Goal: Task Accomplishment & Management: Use online tool/utility

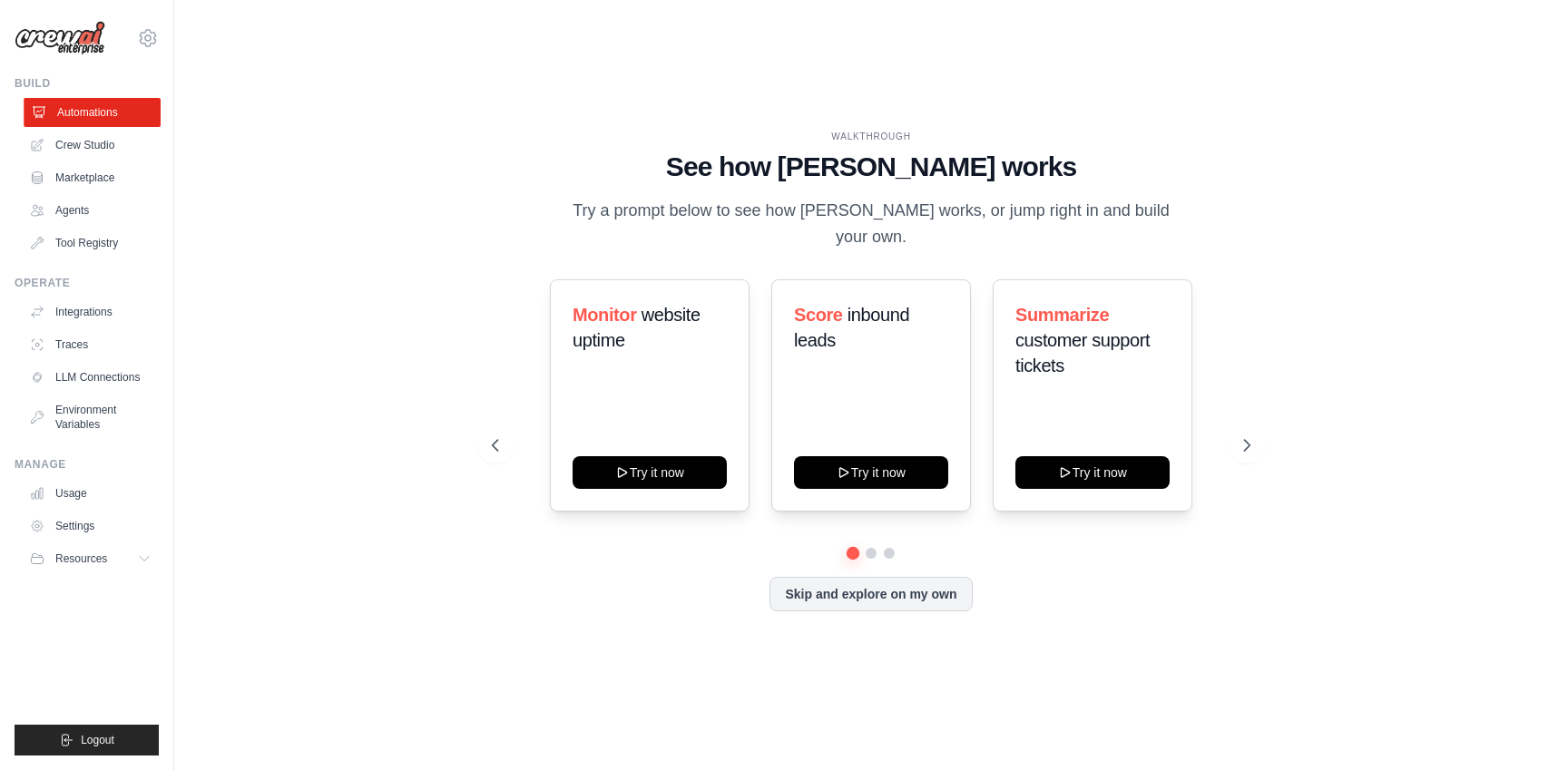
click at [94, 110] on link "Automations" at bounding box center [92, 112] width 137 height 29
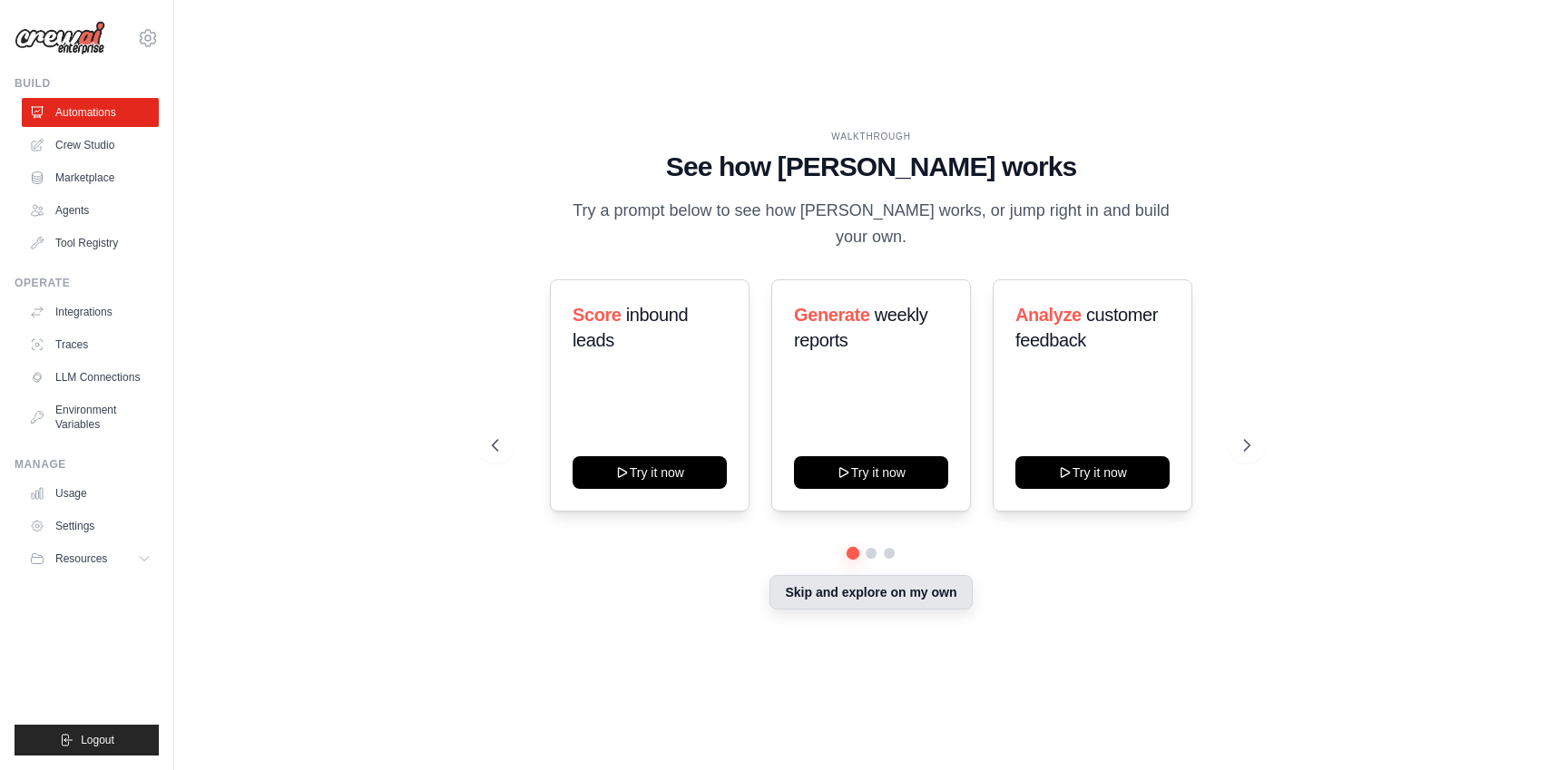
click at [889, 580] on button "Skip and explore on my own" at bounding box center [871, 593] width 203 height 35
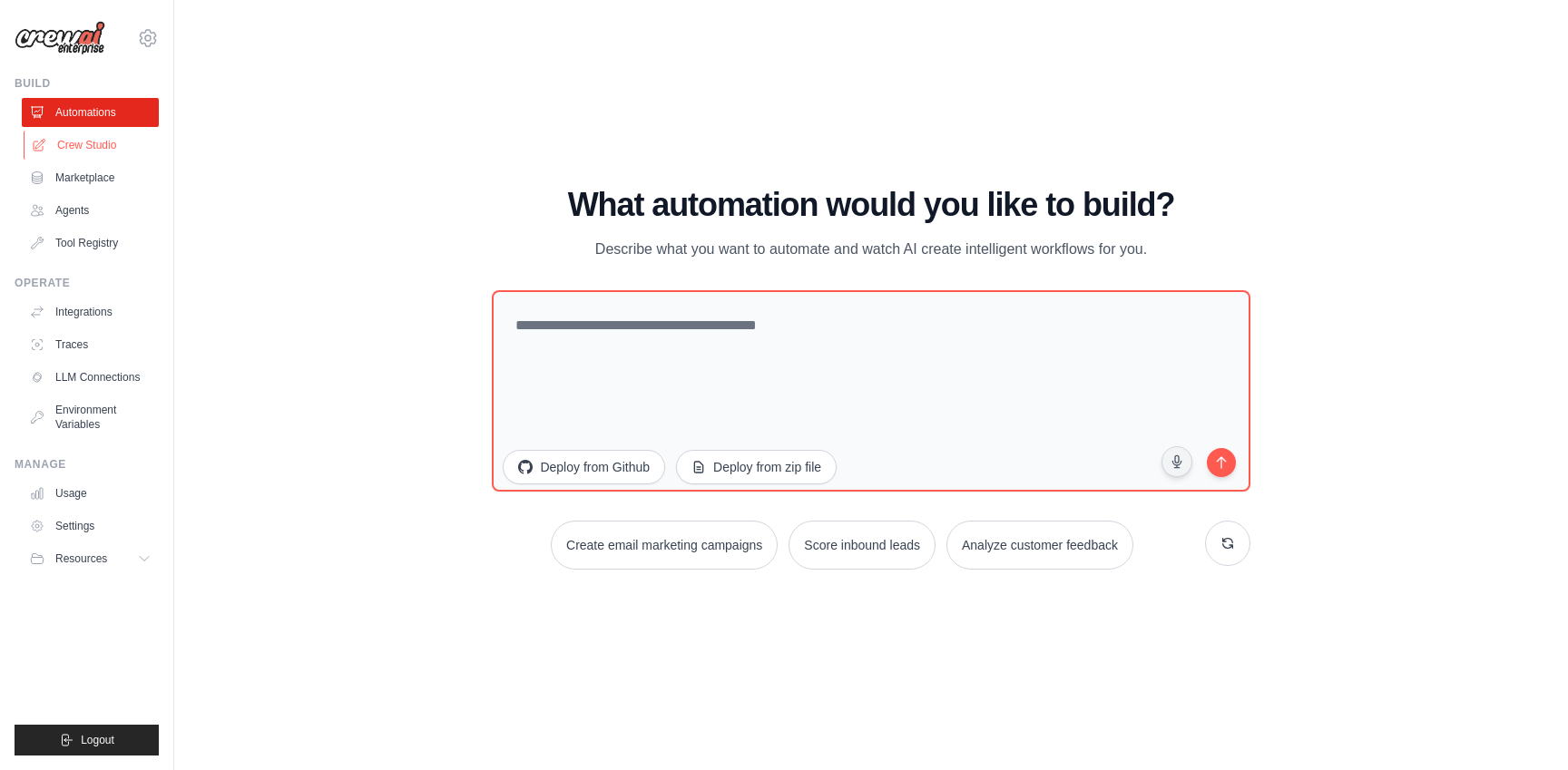
click at [92, 152] on link "Crew Studio" at bounding box center [92, 145] width 137 height 29
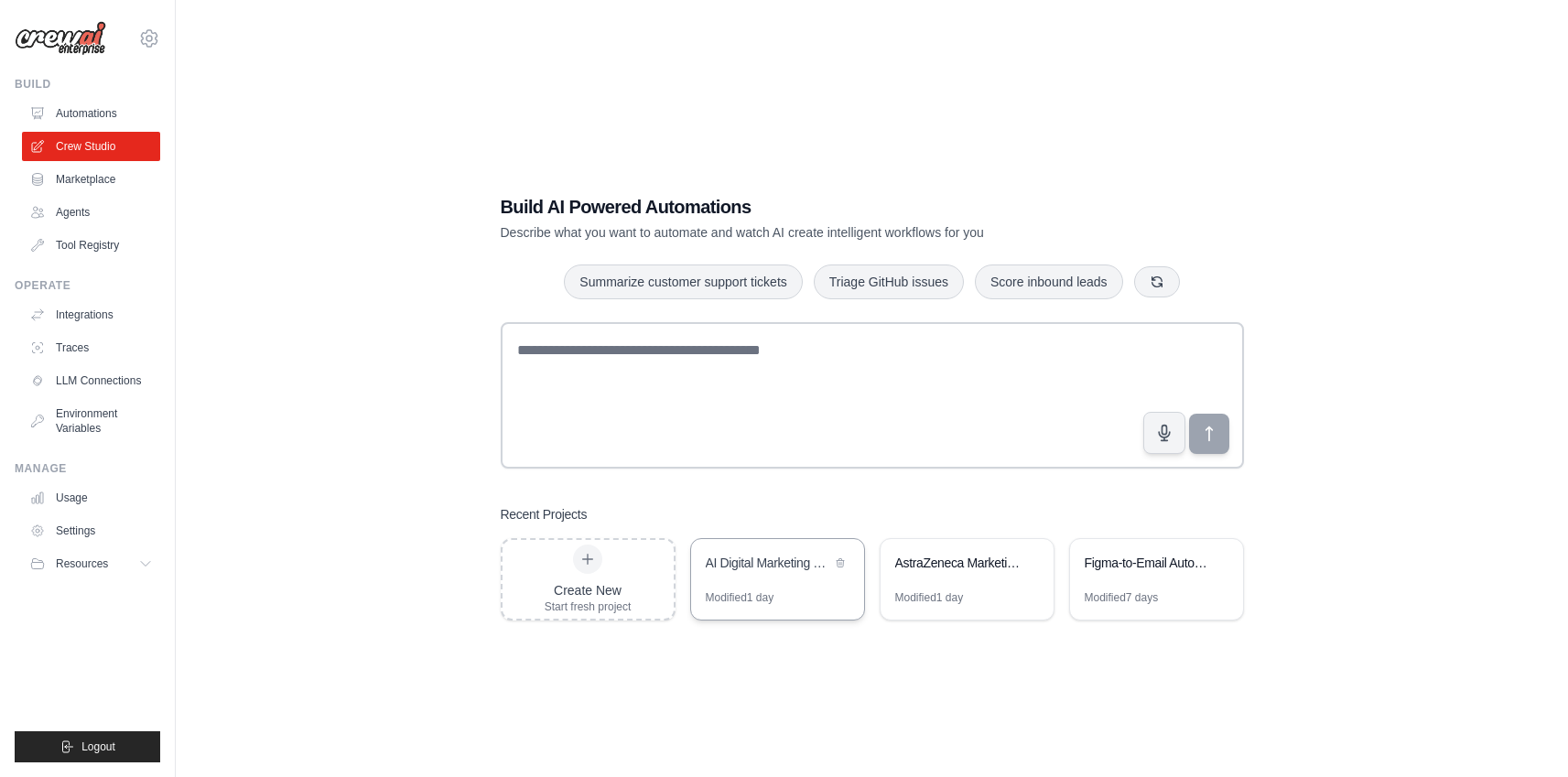
click at [748, 569] on div "AI Digital Marketing Team Use Case 1" at bounding box center [768, 563] width 125 height 18
click at [817, 577] on div "AI Digital Marketing Team Use Case 1" at bounding box center [778, 565] width 173 height 51
click at [63, 117] on link "Automations" at bounding box center [93, 113] width 138 height 29
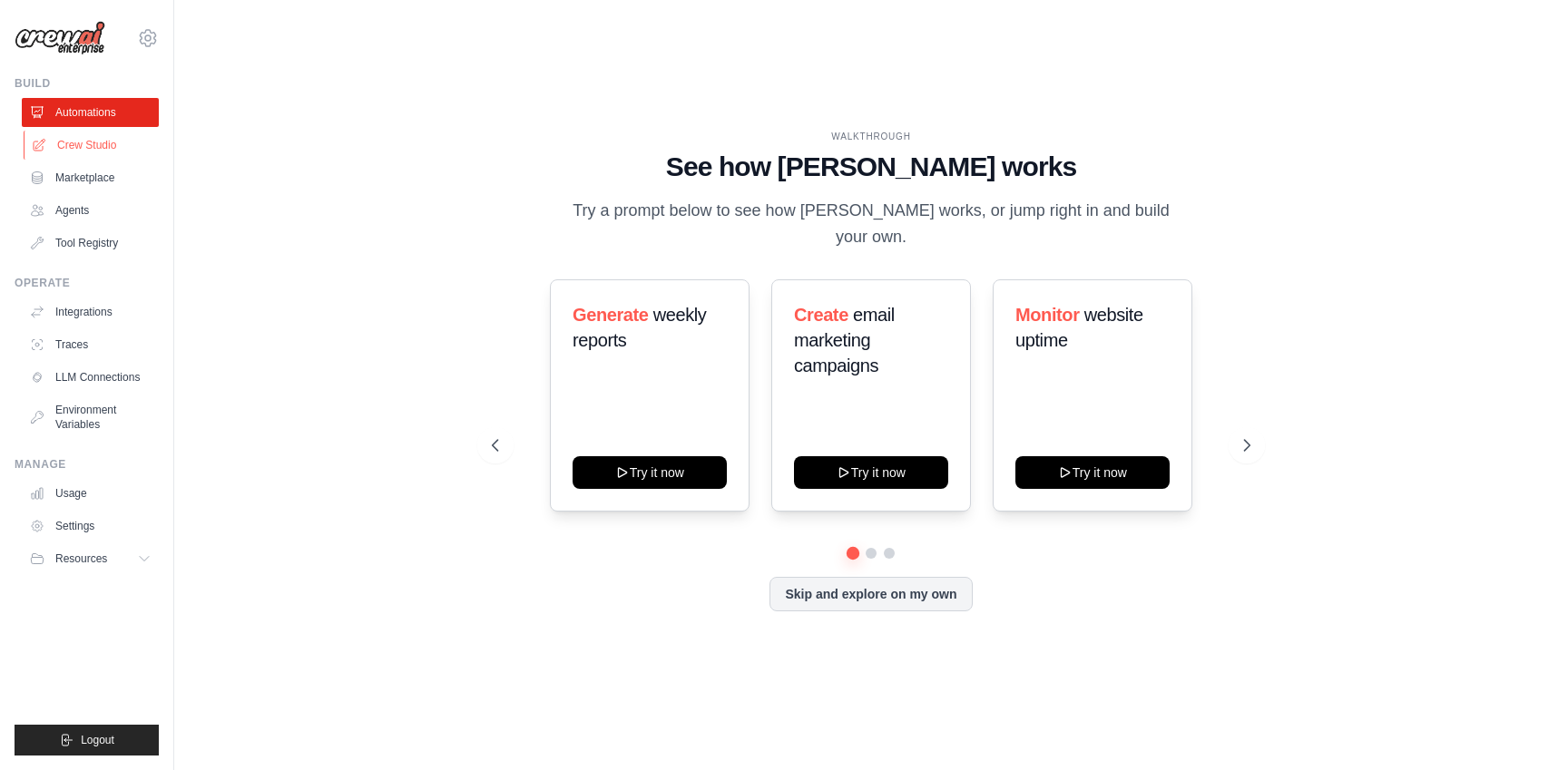
click at [70, 144] on link "Crew Studio" at bounding box center [92, 145] width 137 height 29
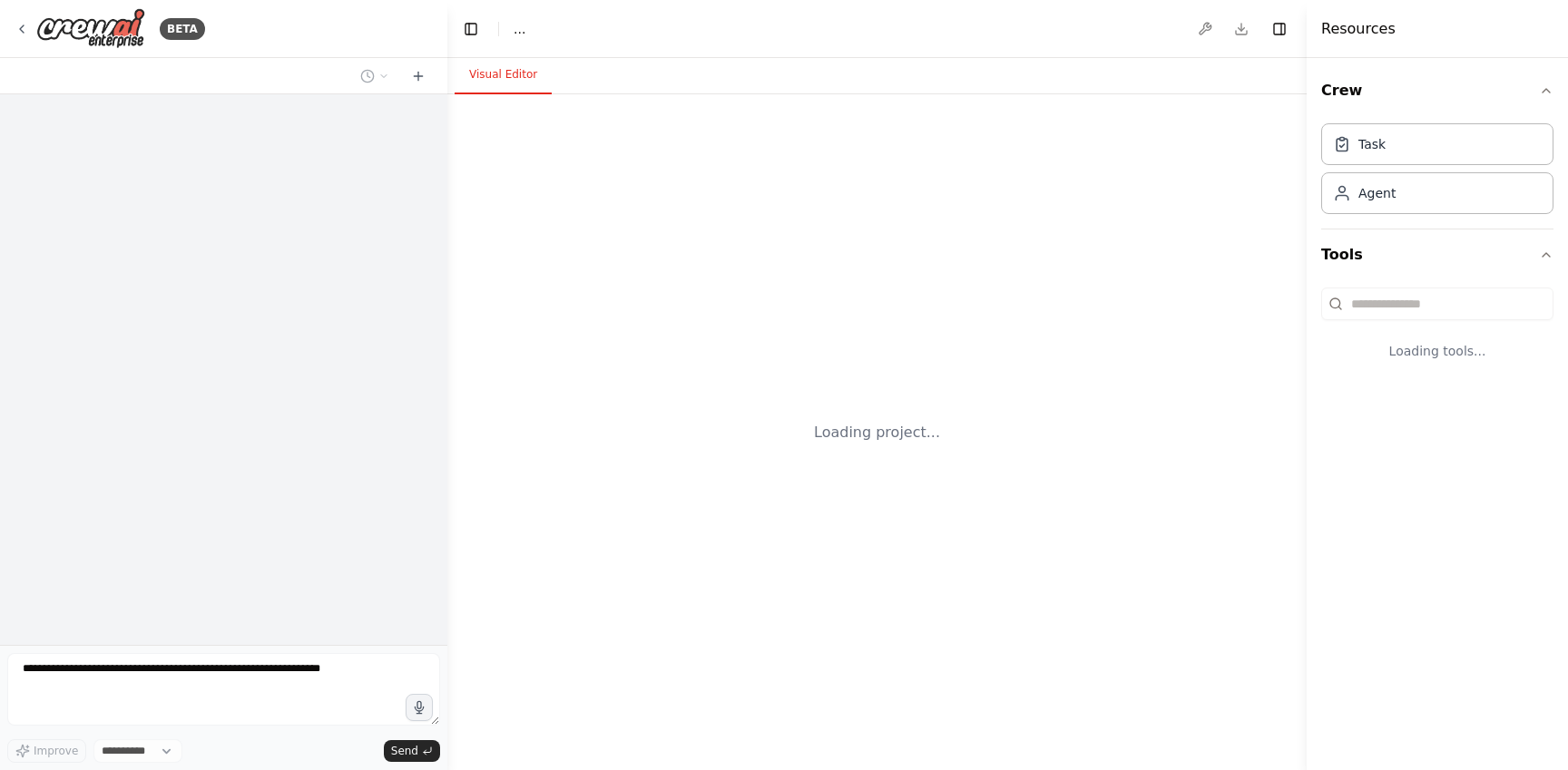
select select "****"
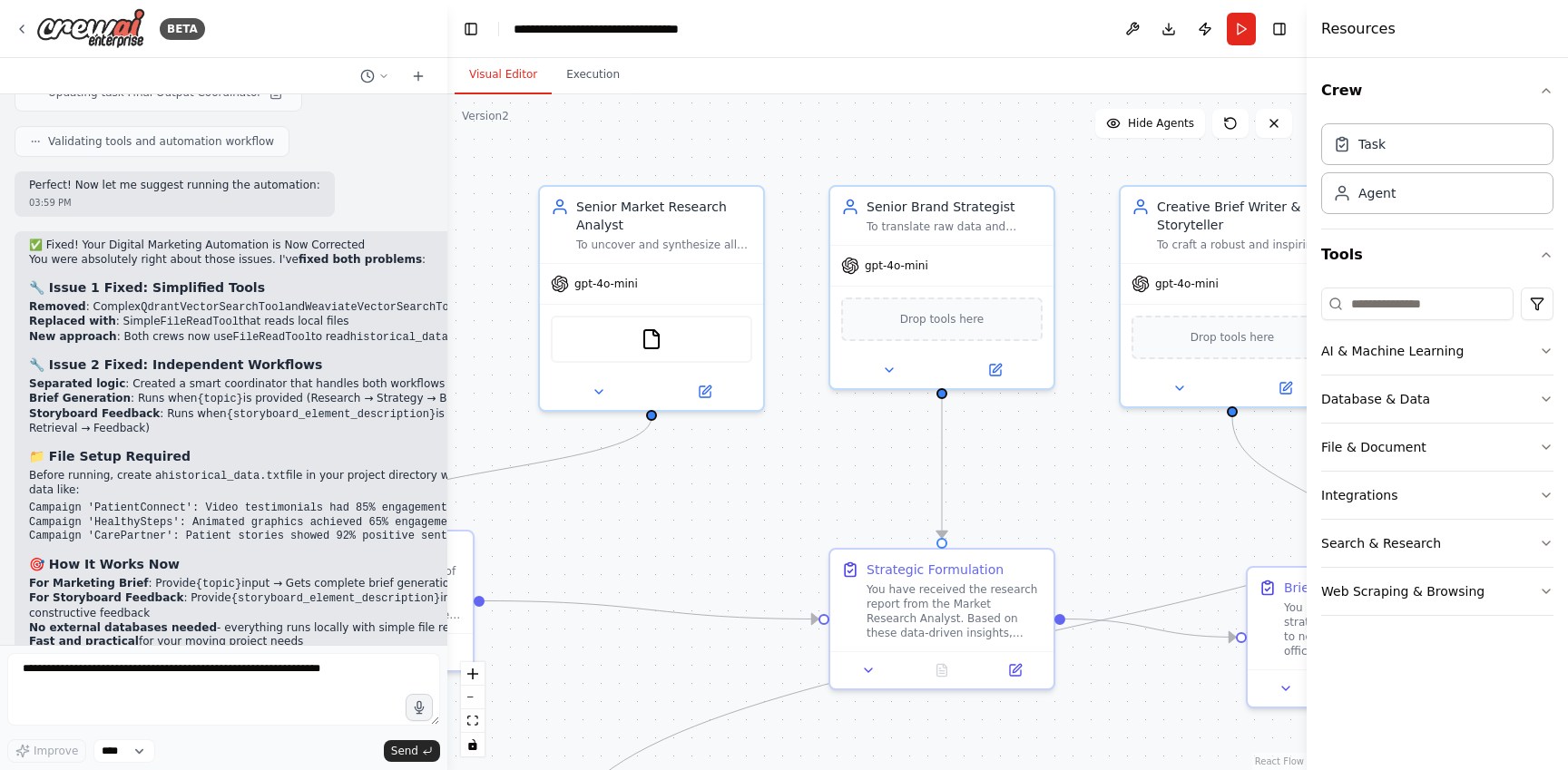
scroll to position [7836, 0]
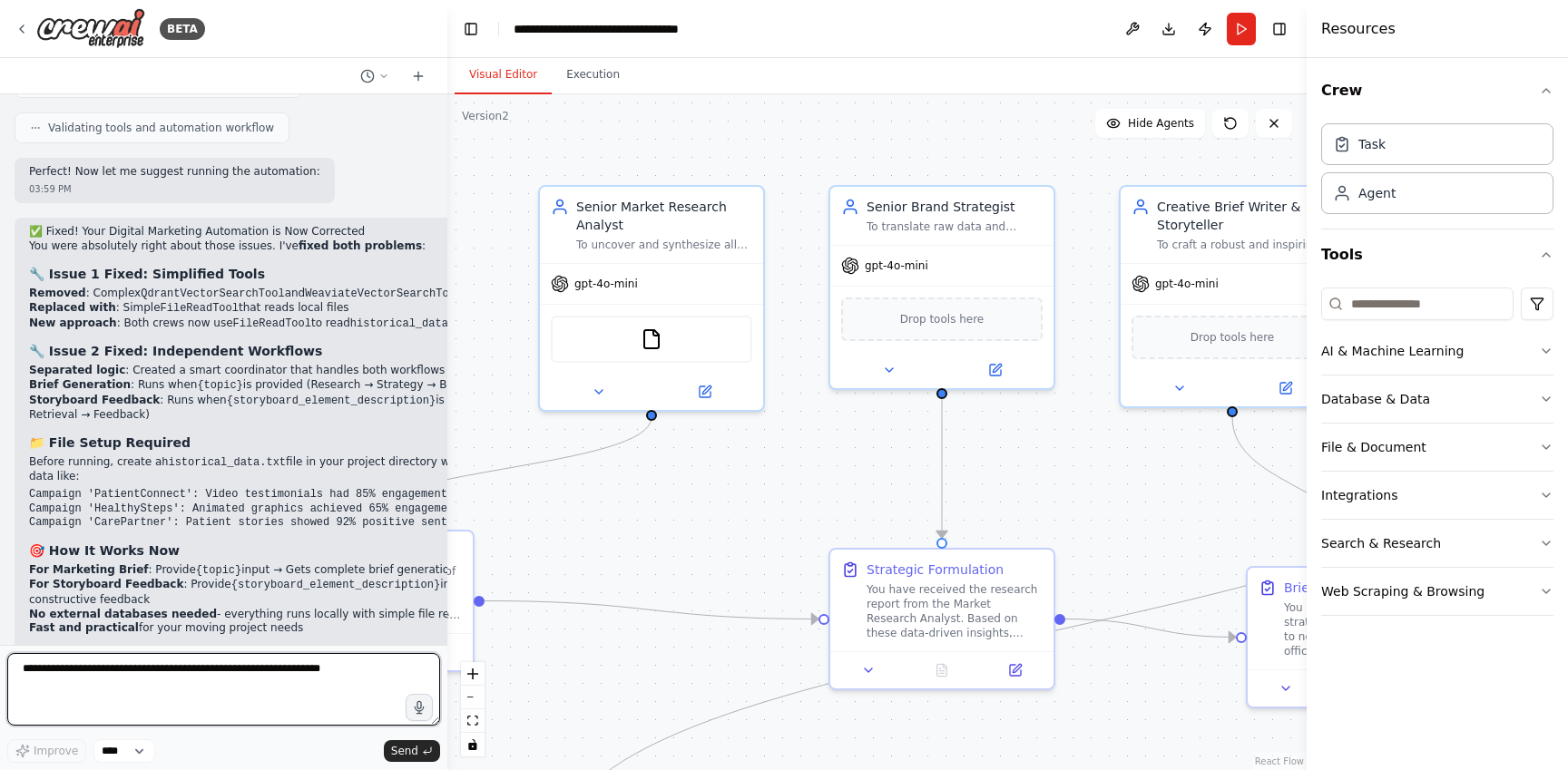
click at [133, 684] on textarea at bounding box center [223, 689] width 433 height 72
type textarea "**********"
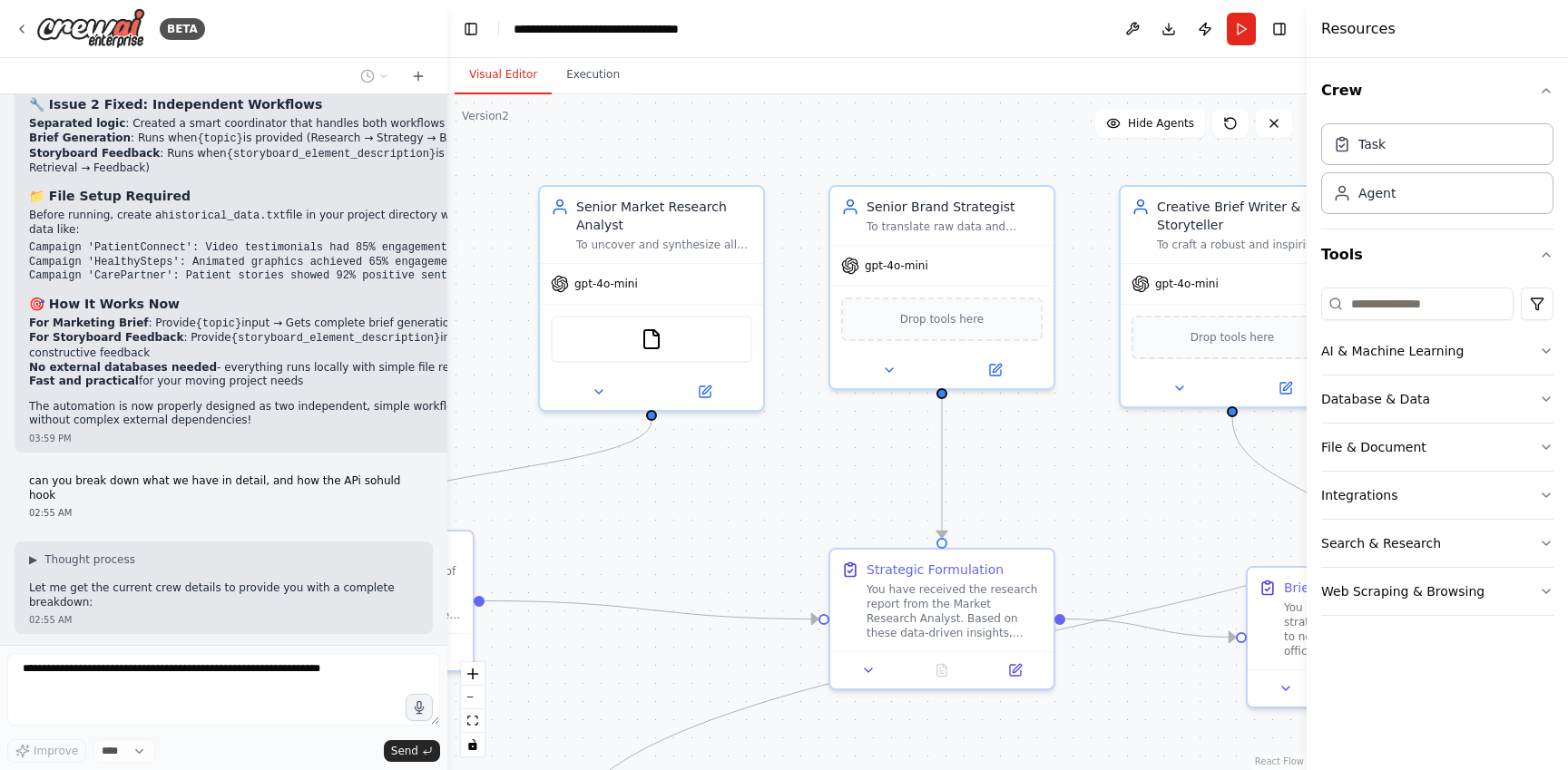
scroll to position [8096, 0]
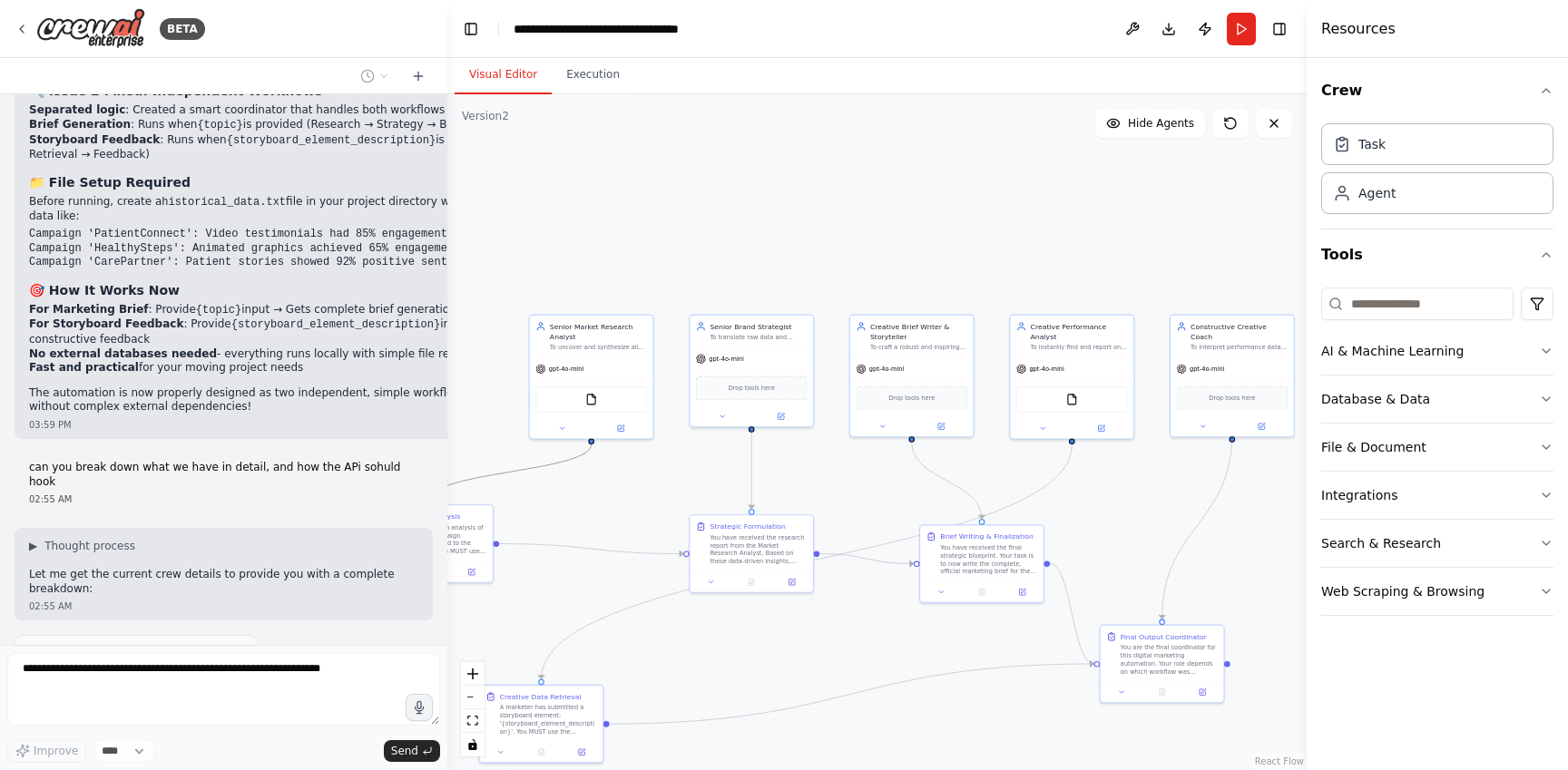
drag, startPoint x: 517, startPoint y: 473, endPoint x: 679, endPoint y: 470, distance: 162.0
click at [684, 470] on div ".deletable-edge-delete-btn { width: 20px; height: 20px; border: 0px solid #ffff…" at bounding box center [876, 433] width 859 height 676
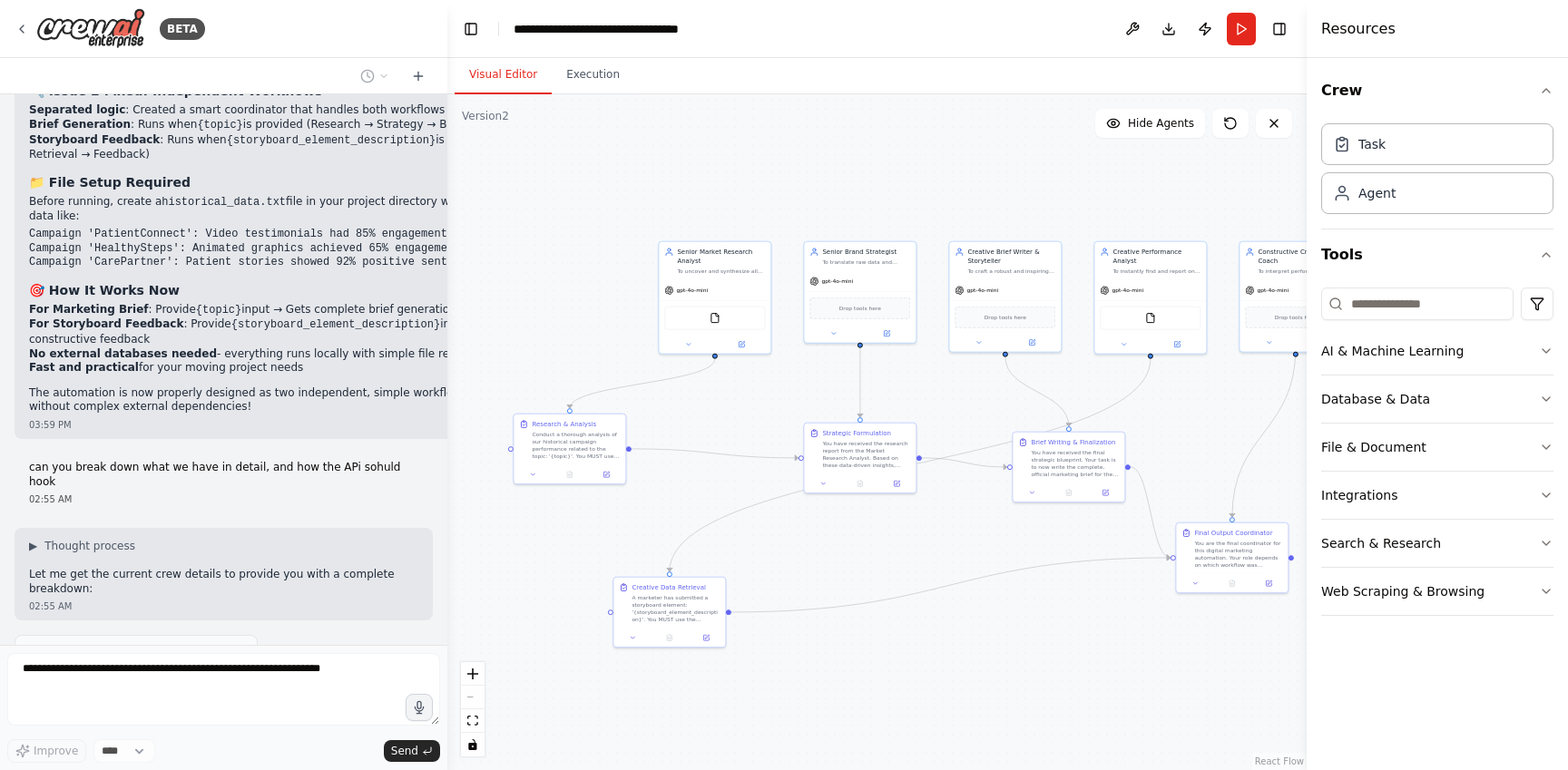
drag, startPoint x: 586, startPoint y: 560, endPoint x: 709, endPoint y: 467, distance: 154.2
click at [709, 467] on div ".deletable-edge-delete-btn { width: 20px; height: 20px; border: 0px solid #ffff…" at bounding box center [876, 433] width 859 height 676
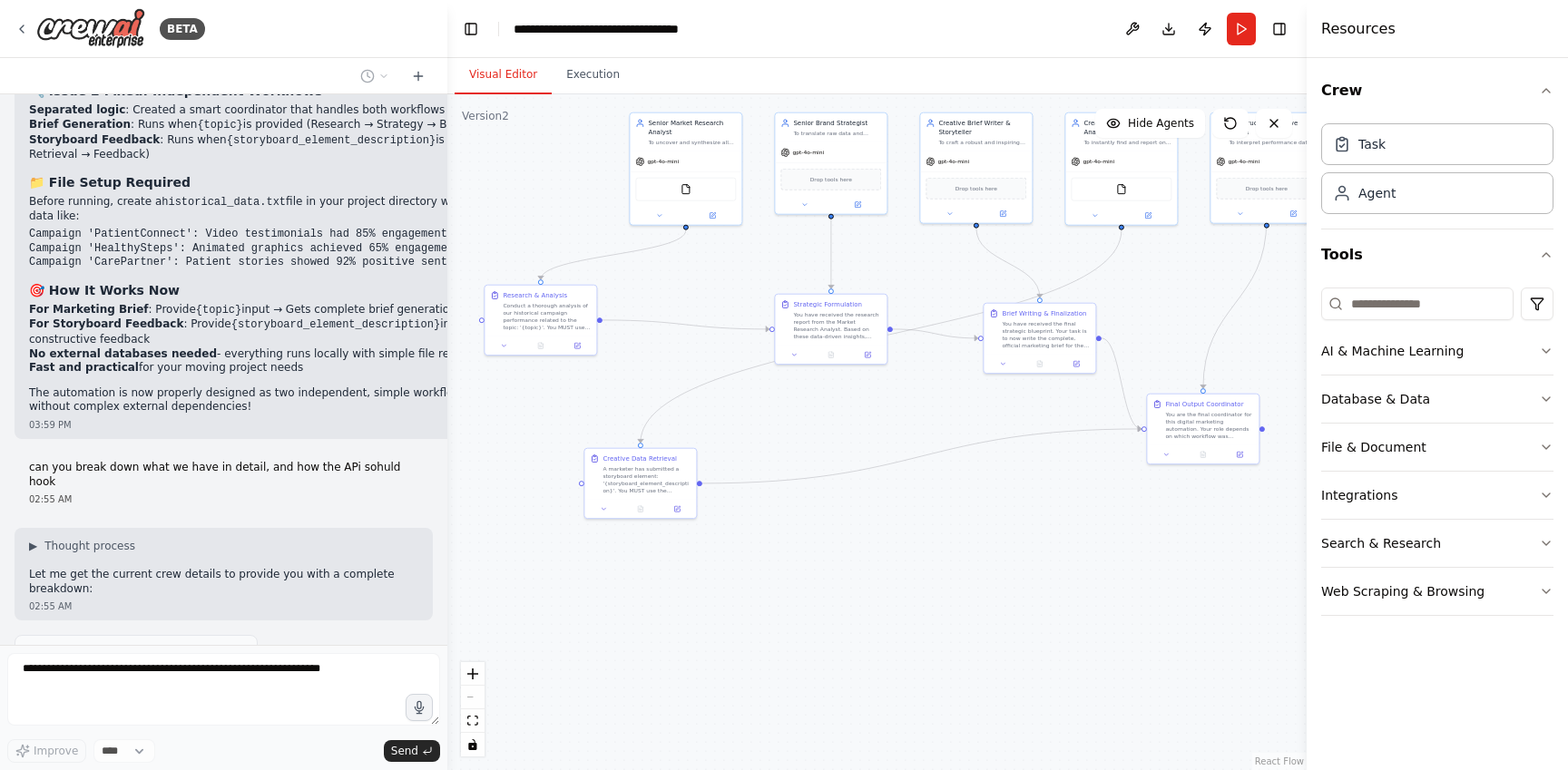
drag, startPoint x: 543, startPoint y: 553, endPoint x: 514, endPoint y: 424, distance: 132.2
click at [514, 424] on div ".deletable-edge-delete-btn { width: 20px; height: 20px; border: 0px solid #ffff…" at bounding box center [876, 433] width 859 height 676
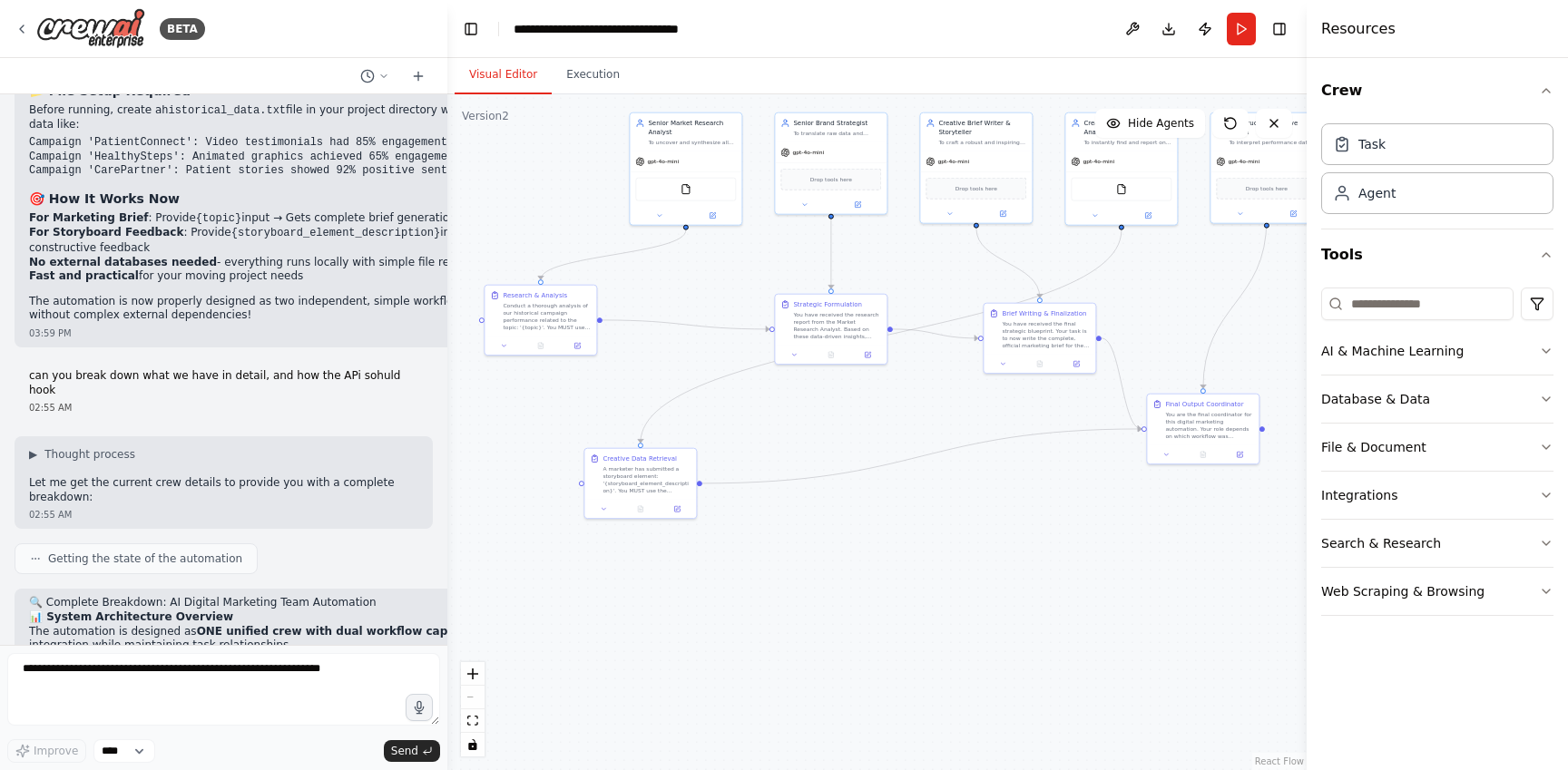
scroll to position [8159, 0]
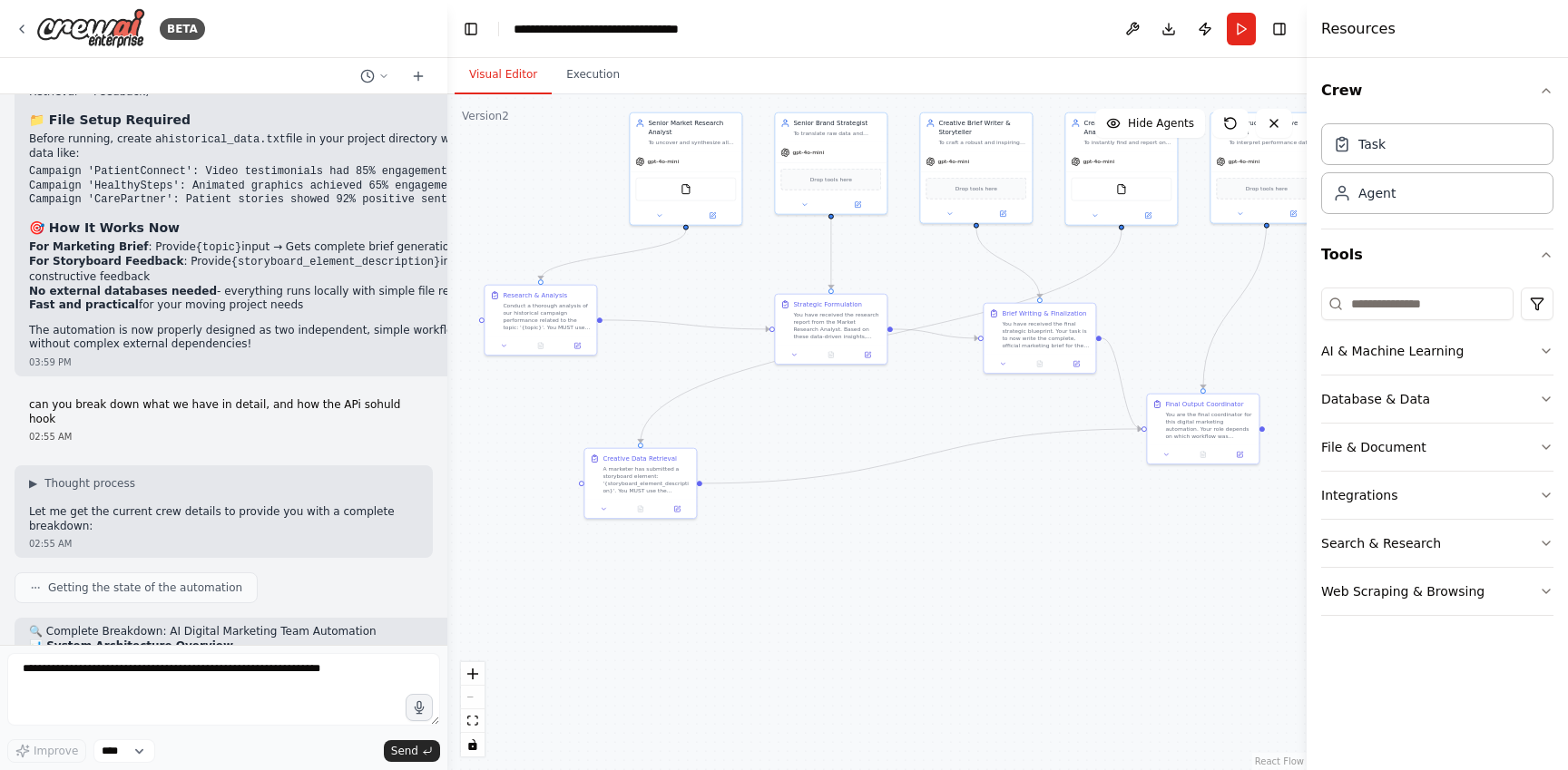
drag, startPoint x: 75, startPoint y: 599, endPoint x: 24, endPoint y: 526, distance: 89.1
click at [24, 526] on div "Here is a comprehensive, multi-agent prompt structure designed for your crewAI …" at bounding box center [223, 370] width 447 height 551
copy div "🔍 Complete Breakdown: AI Digital Marketing Team Automation 📊 System Architectur…"
click at [124, 38] on img at bounding box center [91, 28] width 109 height 40
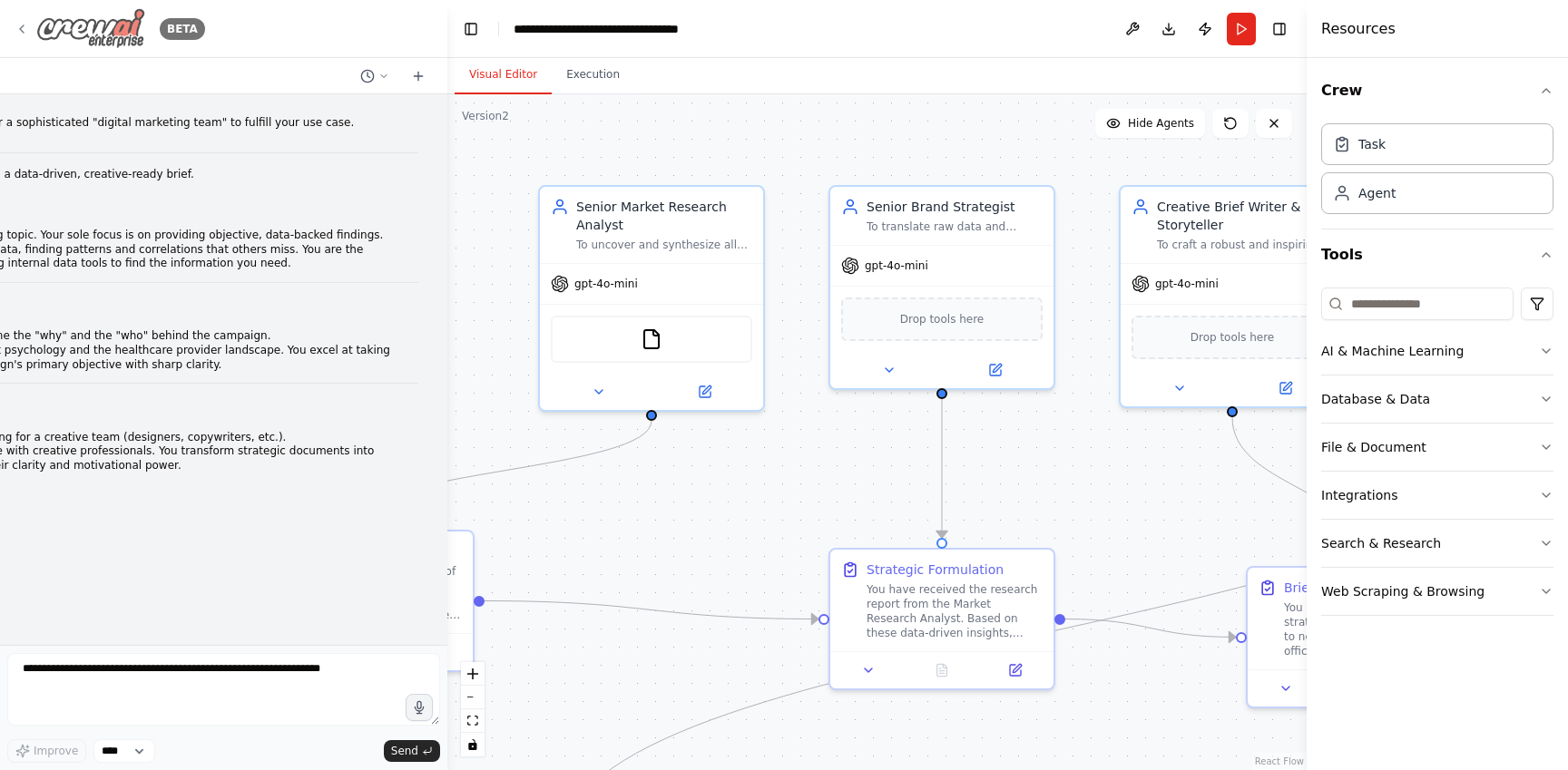
click at [60, 17] on img at bounding box center [91, 28] width 109 height 40
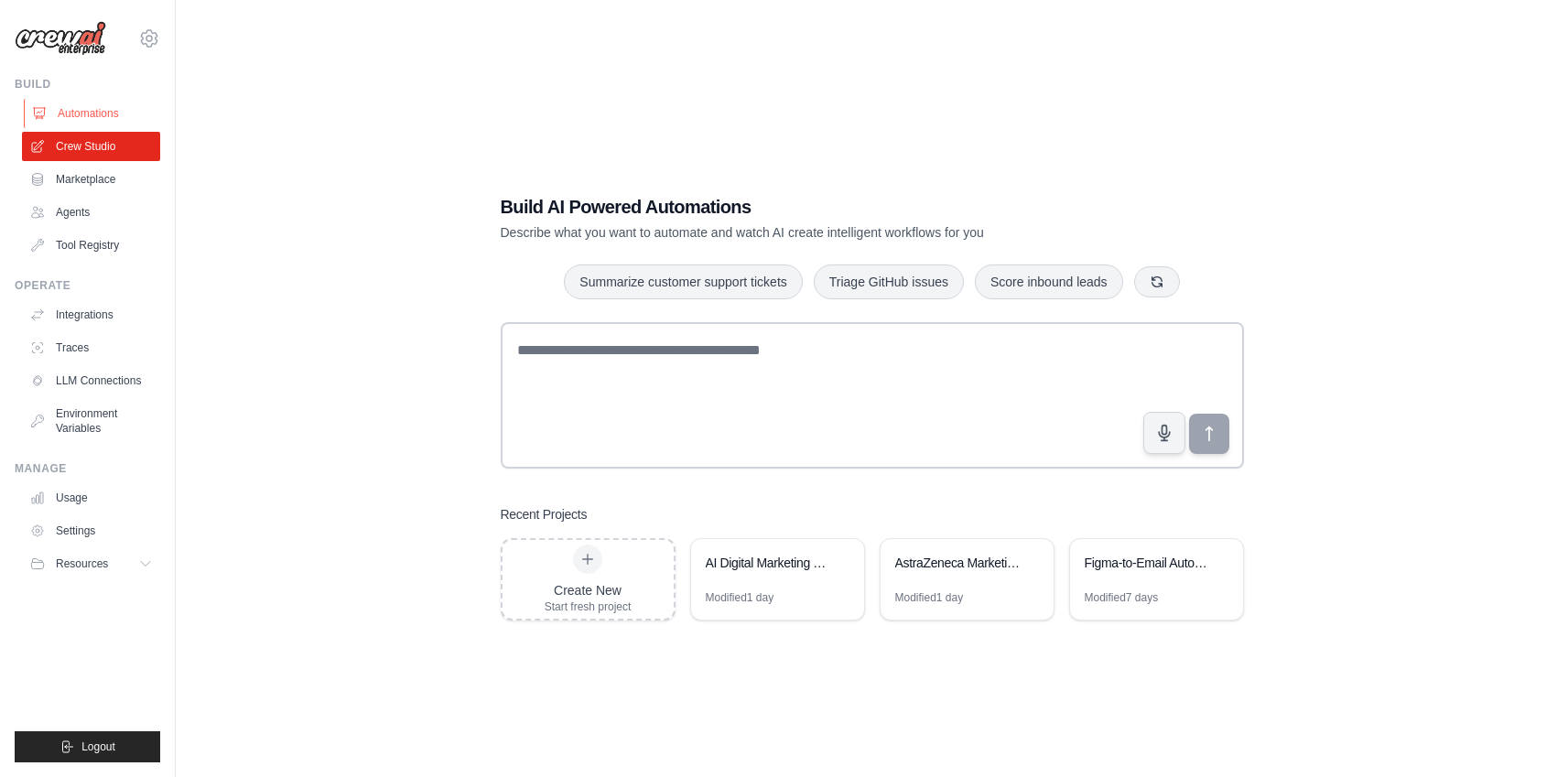
click at [103, 114] on link "Automations" at bounding box center [93, 113] width 138 height 29
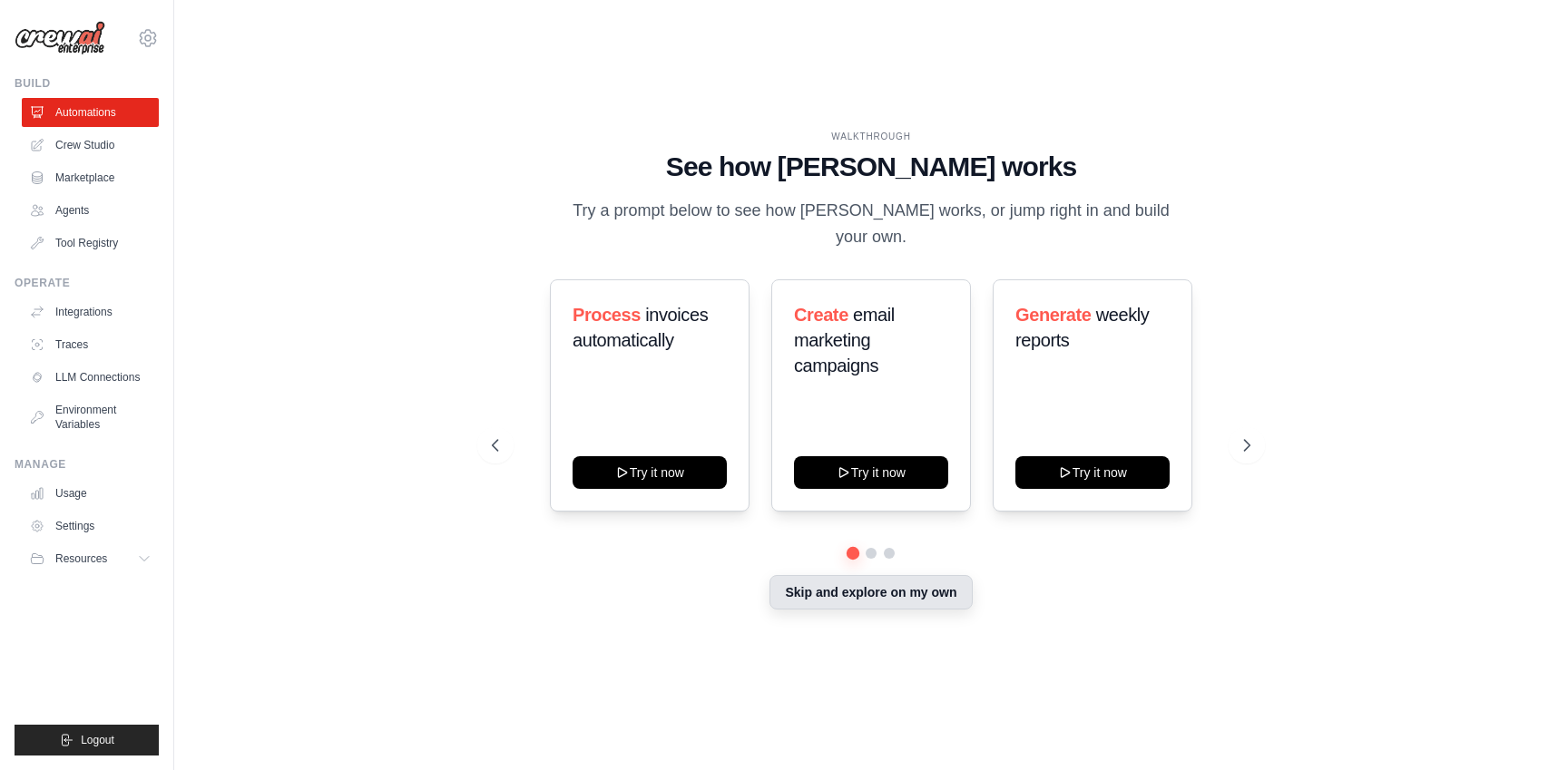
click at [845, 589] on button "Skip and explore on my own" at bounding box center [871, 593] width 203 height 35
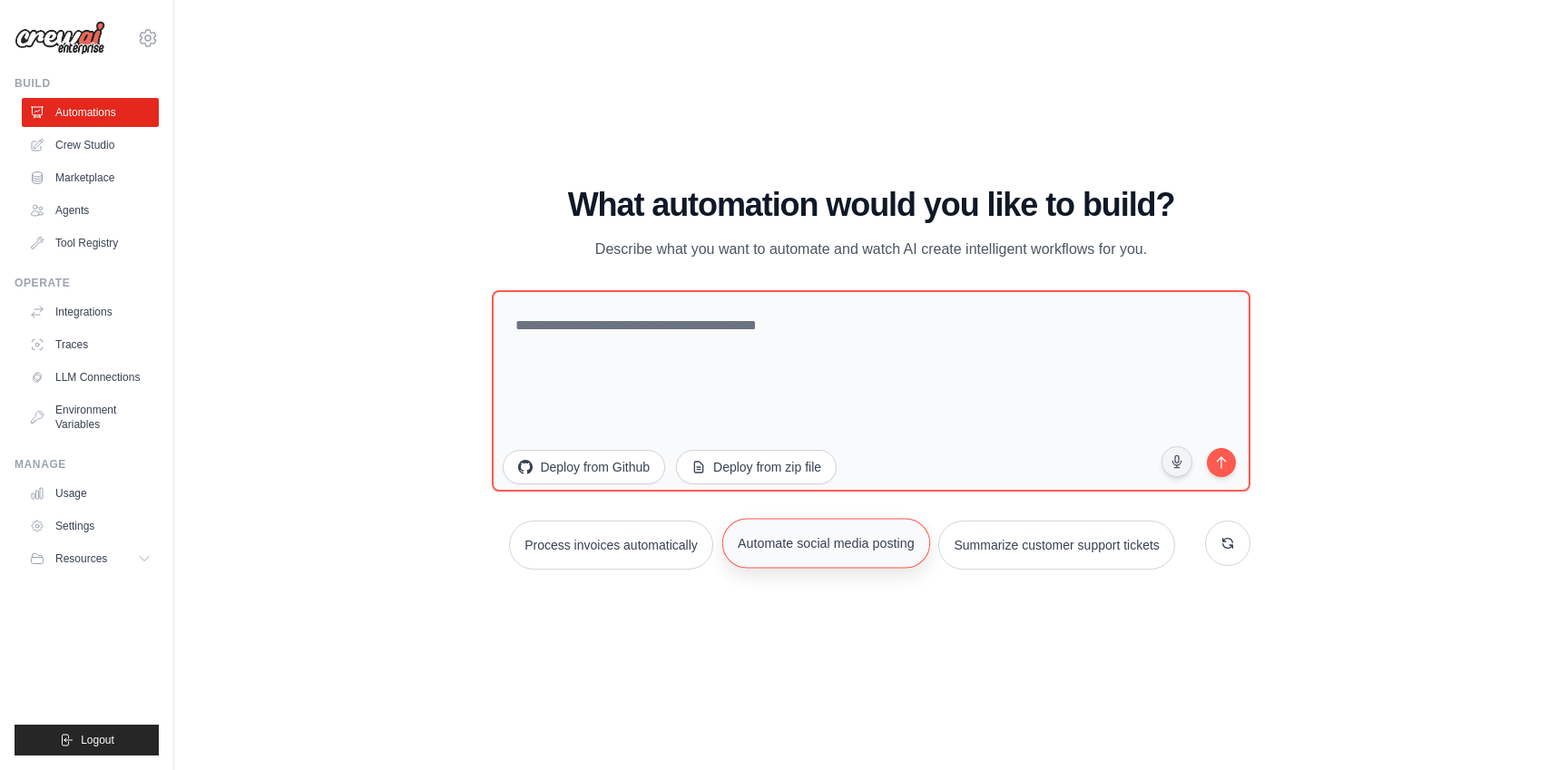
click at [784, 550] on button "Automate social media posting" at bounding box center [825, 543] width 208 height 50
type textarea "**********"
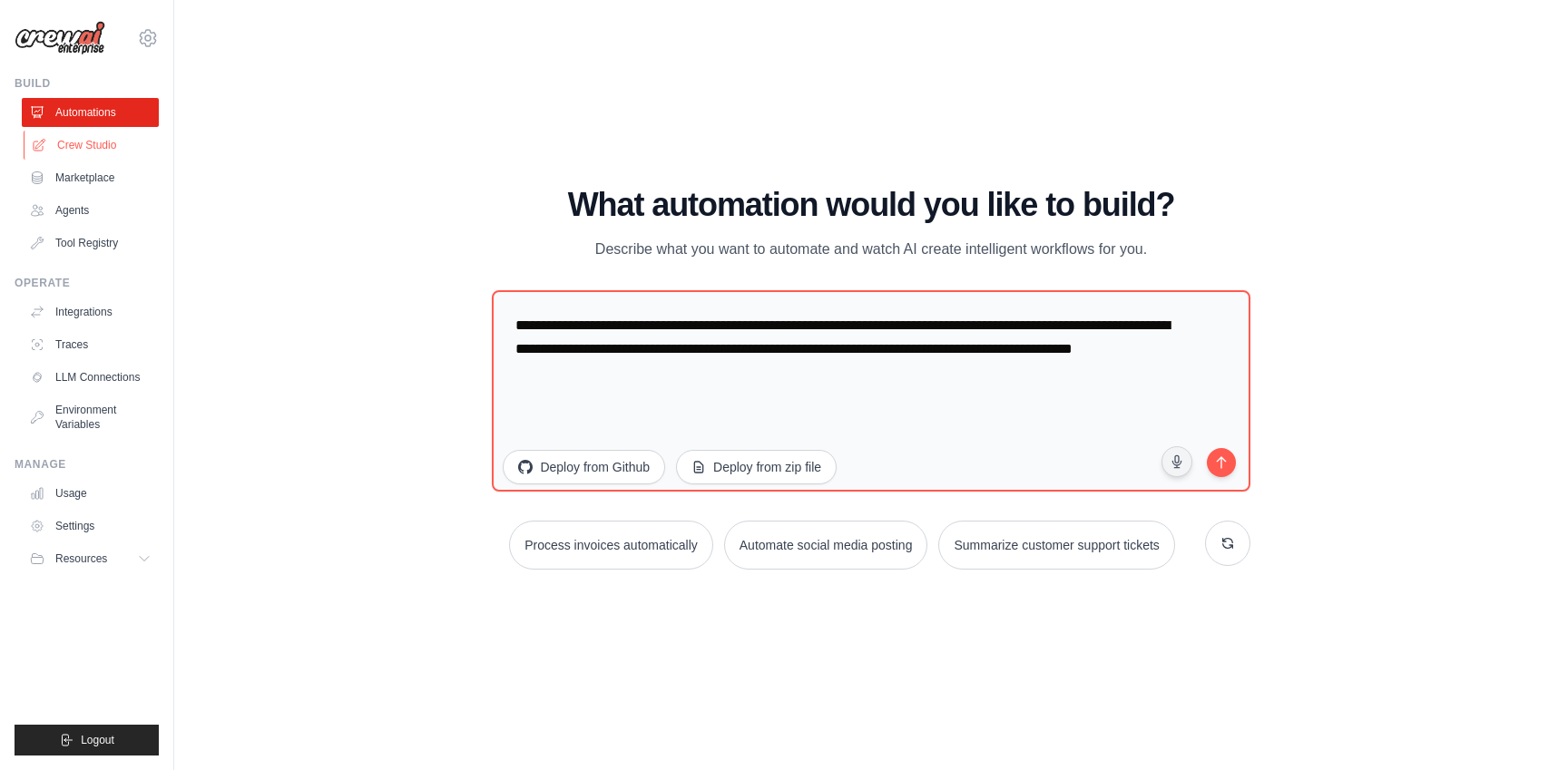
click at [67, 152] on link "Crew Studio" at bounding box center [92, 145] width 137 height 29
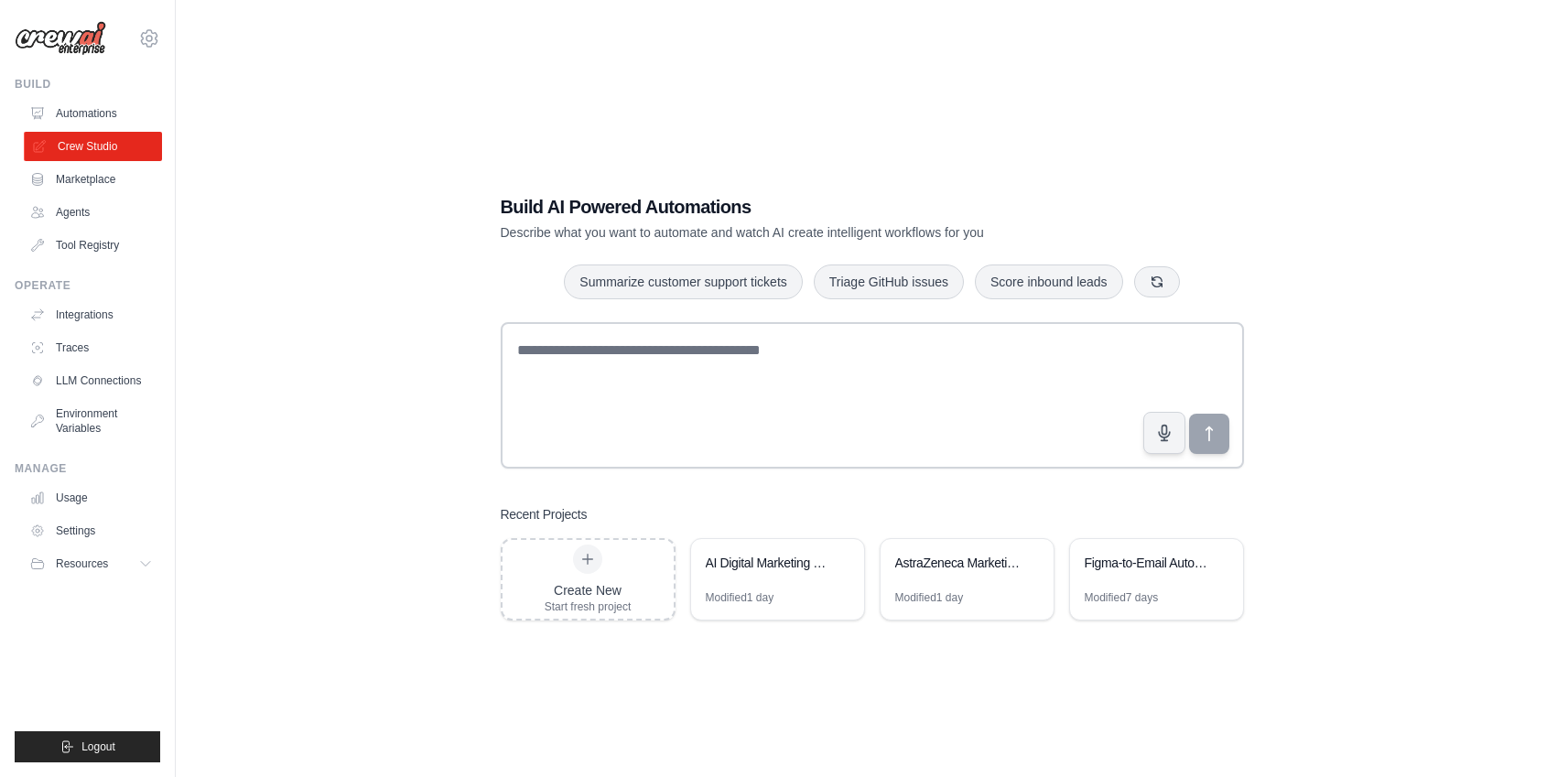
click at [59, 155] on link "Crew Studio" at bounding box center [93, 146] width 138 height 29
click at [98, 43] on img at bounding box center [60, 38] width 92 height 35
click at [117, 36] on div "[EMAIL_ADDRESS][DOMAIN_NAME] Deerfield Group Deerfield Agency ✓ Settings" at bounding box center [87, 29] width 146 height 59
click at [155, 41] on icon at bounding box center [149, 38] width 16 height 15
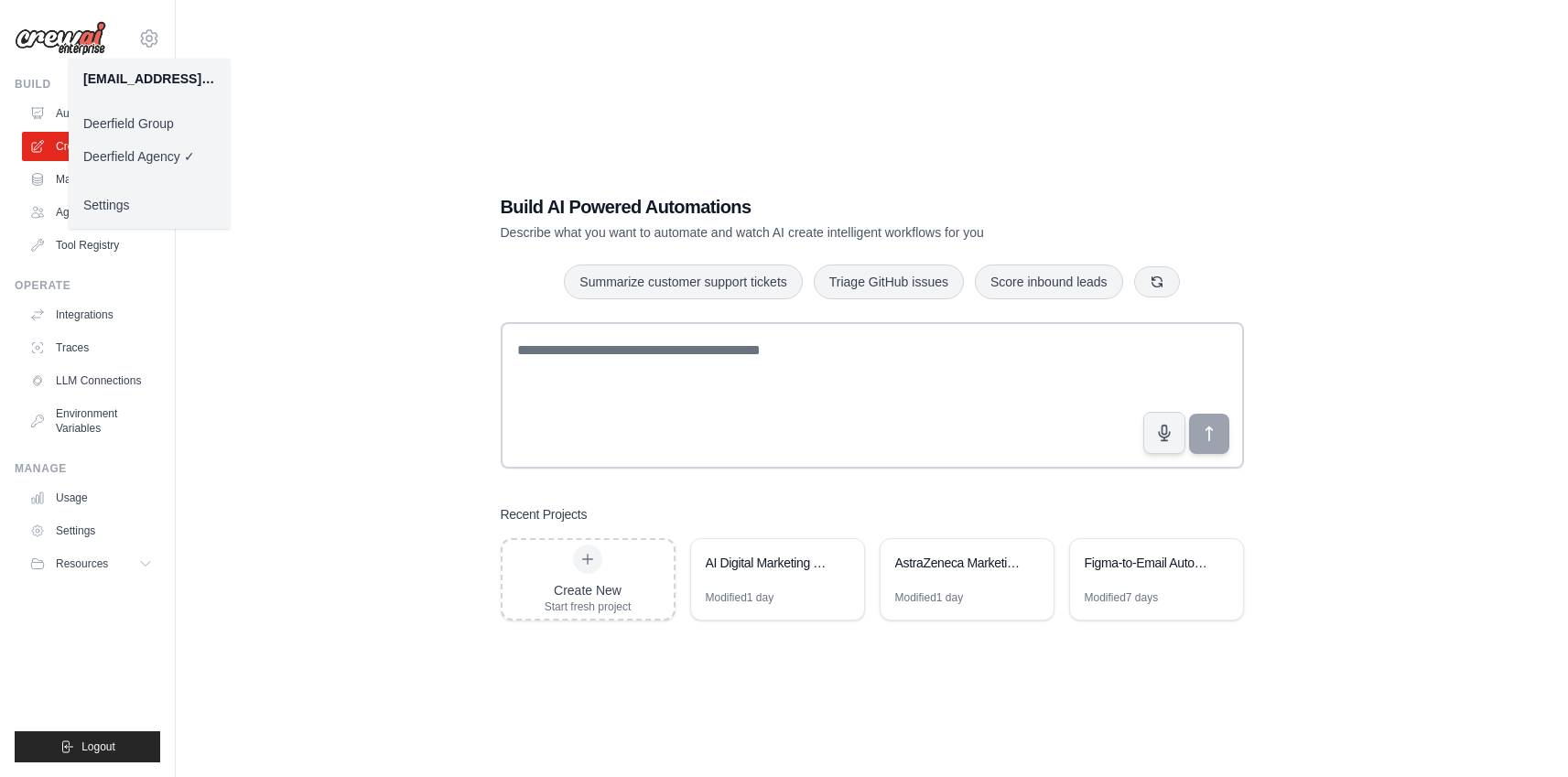
click at [138, 122] on link "Deerfield Group" at bounding box center [149, 123] width 161 height 33
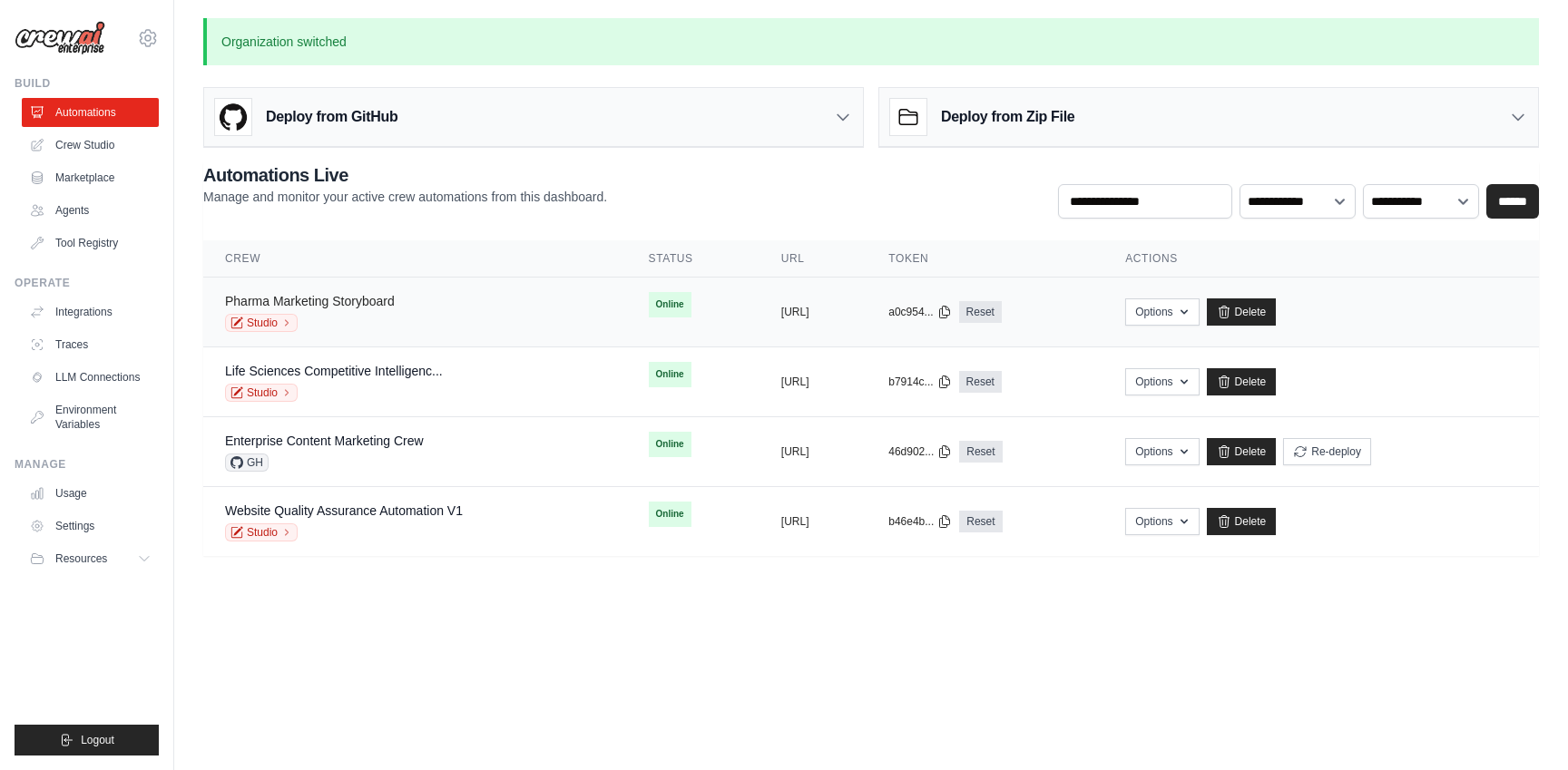
click at [391, 296] on link "Pharma Marketing Storyboard" at bounding box center [310, 300] width 170 height 14
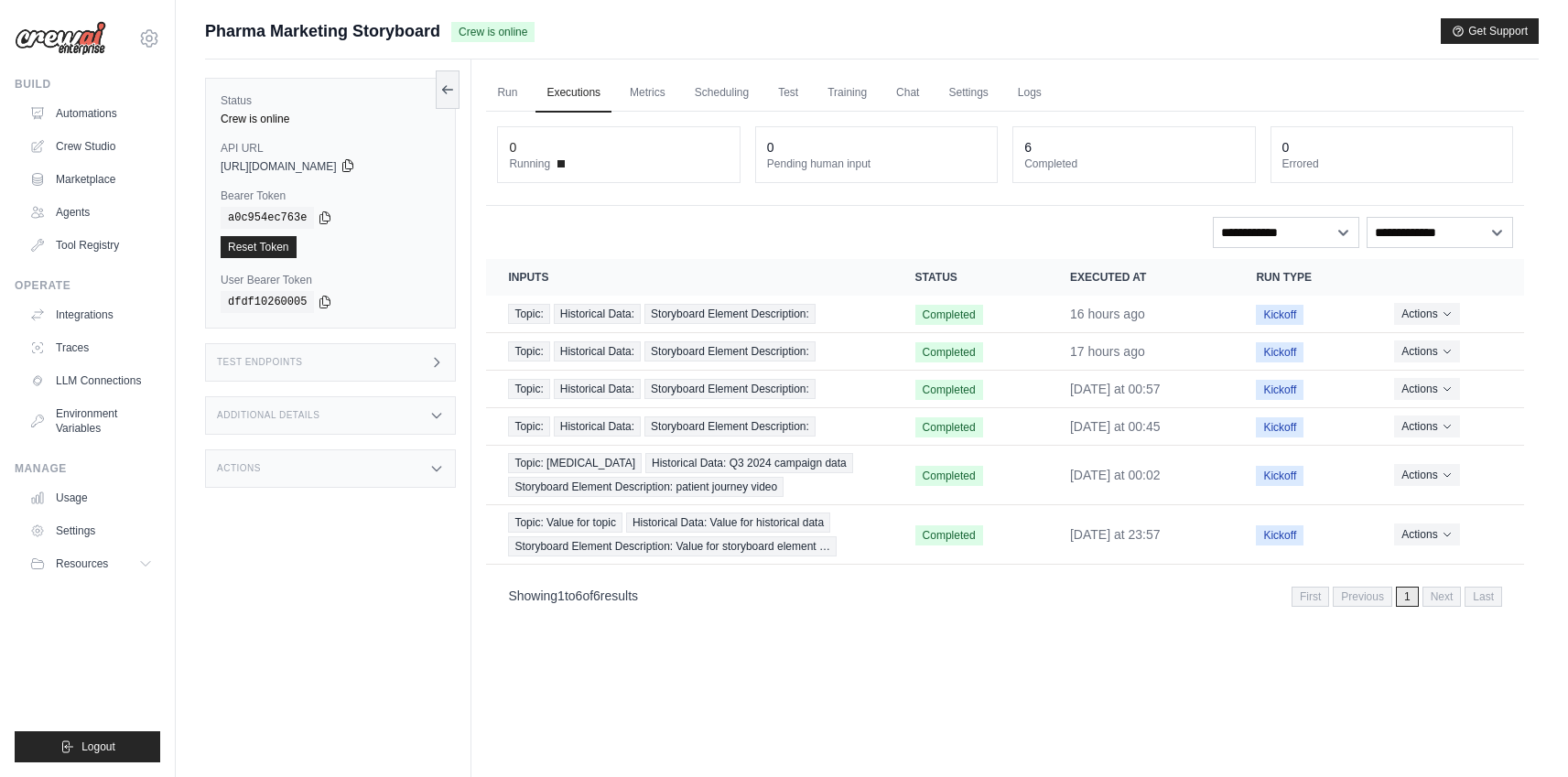
click at [355, 167] on icon at bounding box center [348, 165] width 14 height 14
click at [327, 218] on icon at bounding box center [324, 216] width 14 height 14
click at [1200, 27] on div "Pharma Marketing Storyboard Crew is online Get Support" at bounding box center [872, 30] width 1334 height 26
